Goal: Check status: Check status

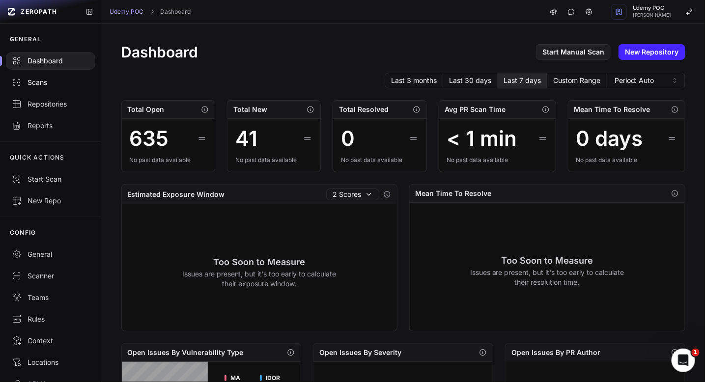
click at [38, 83] on div "Scans" at bounding box center [51, 83] width 78 height 10
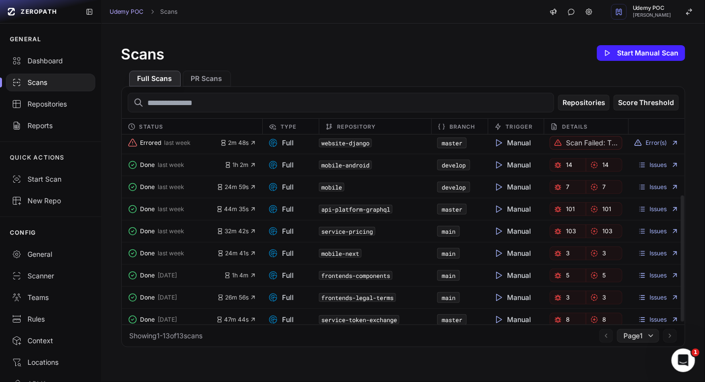
scroll to position [94, 0]
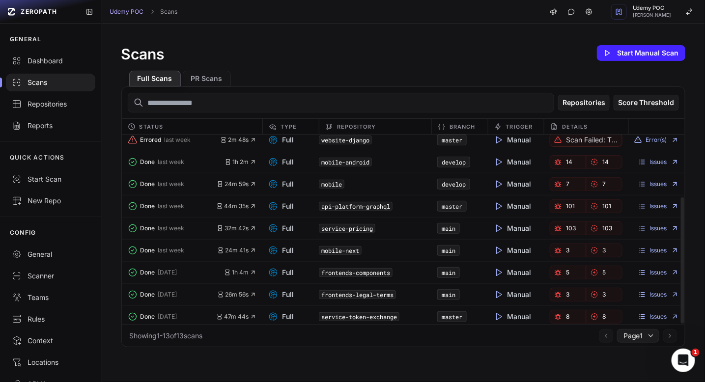
click at [556, 293] on link "3" at bounding box center [568, 295] width 36 height 14
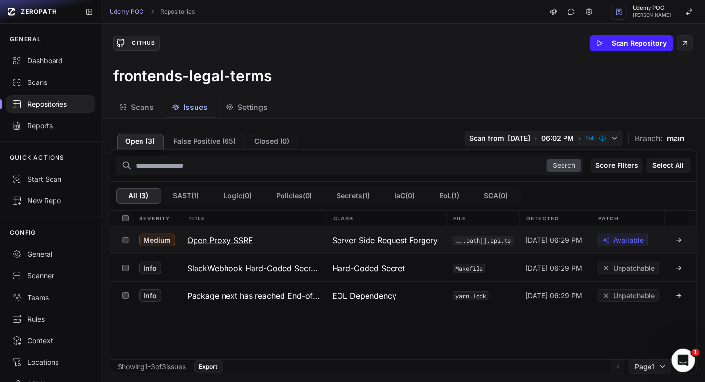
click at [675, 239] on icon at bounding box center [679, 240] width 8 height 8
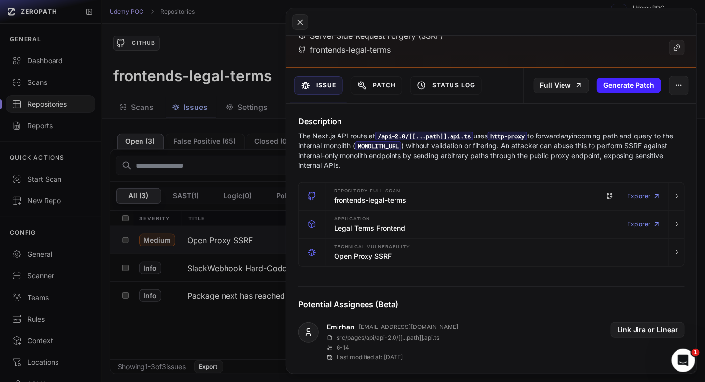
scroll to position [71, 0]
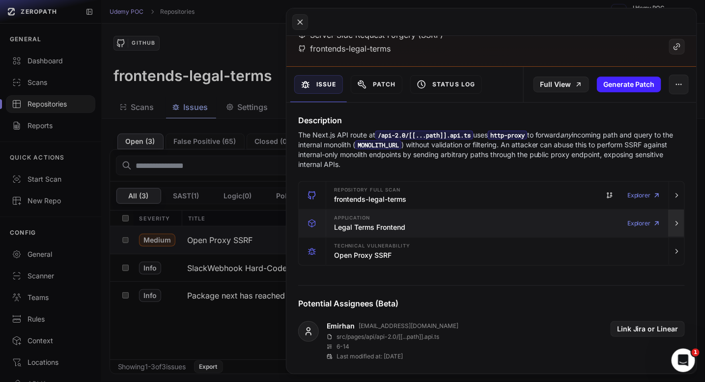
click at [673, 222] on icon "button" at bounding box center [677, 224] width 8 height 8
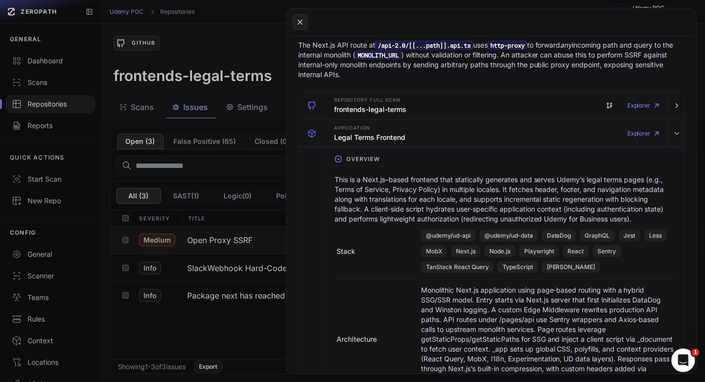
scroll to position [331, 0]
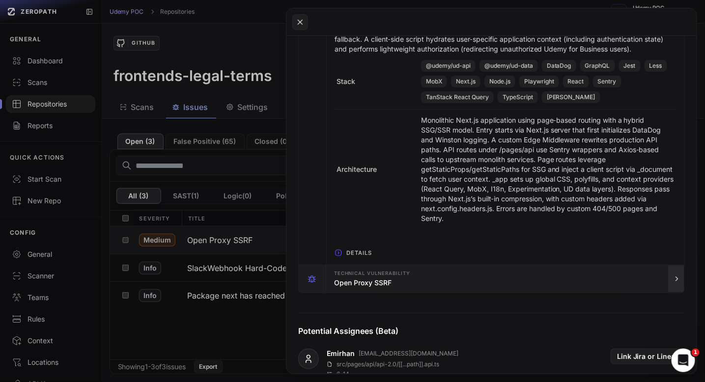
click at [673, 279] on icon "button" at bounding box center [677, 279] width 8 height 8
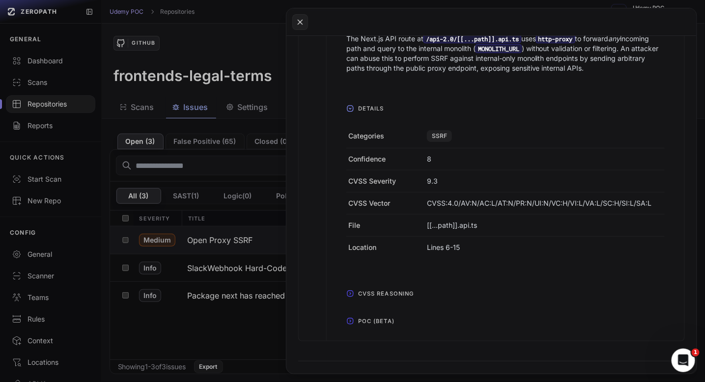
scroll to position [624, 0]
